Goal: Information Seeking & Learning: Learn about a topic

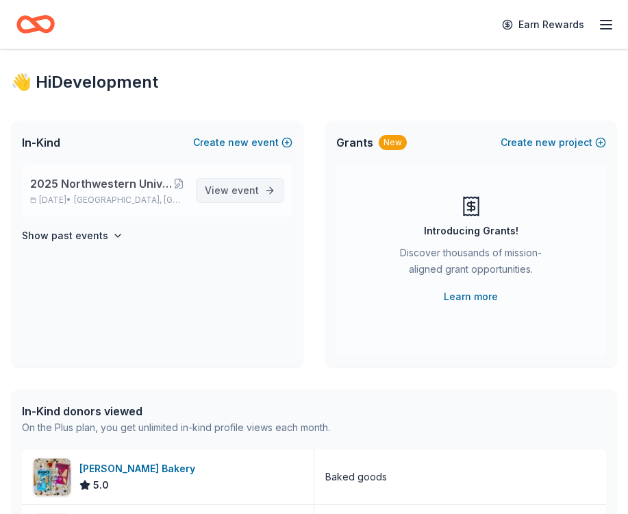
click at [264, 184] on link "View event" at bounding box center [240, 190] width 88 height 25
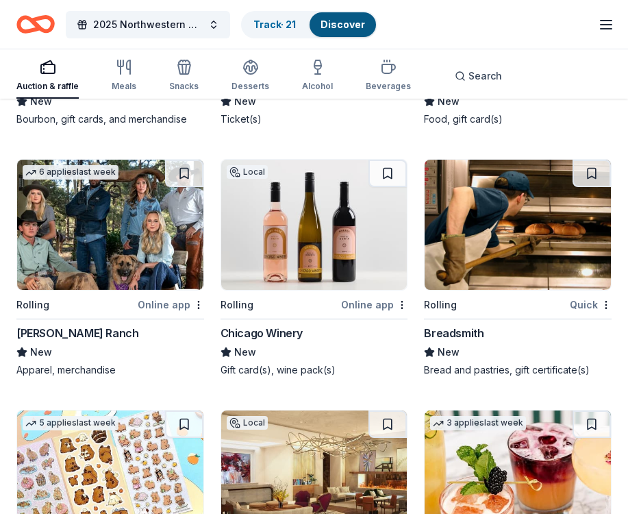
scroll to position [4753, 0]
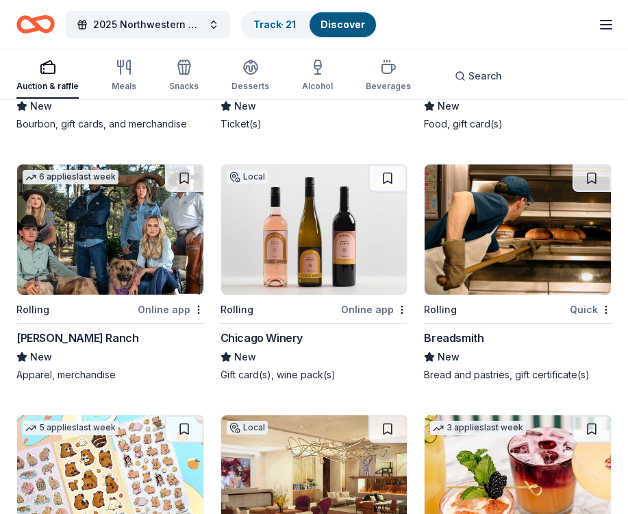
click at [280, 253] on img at bounding box center [314, 229] width 186 height 130
